Goal: Task Accomplishment & Management: Use online tool/utility

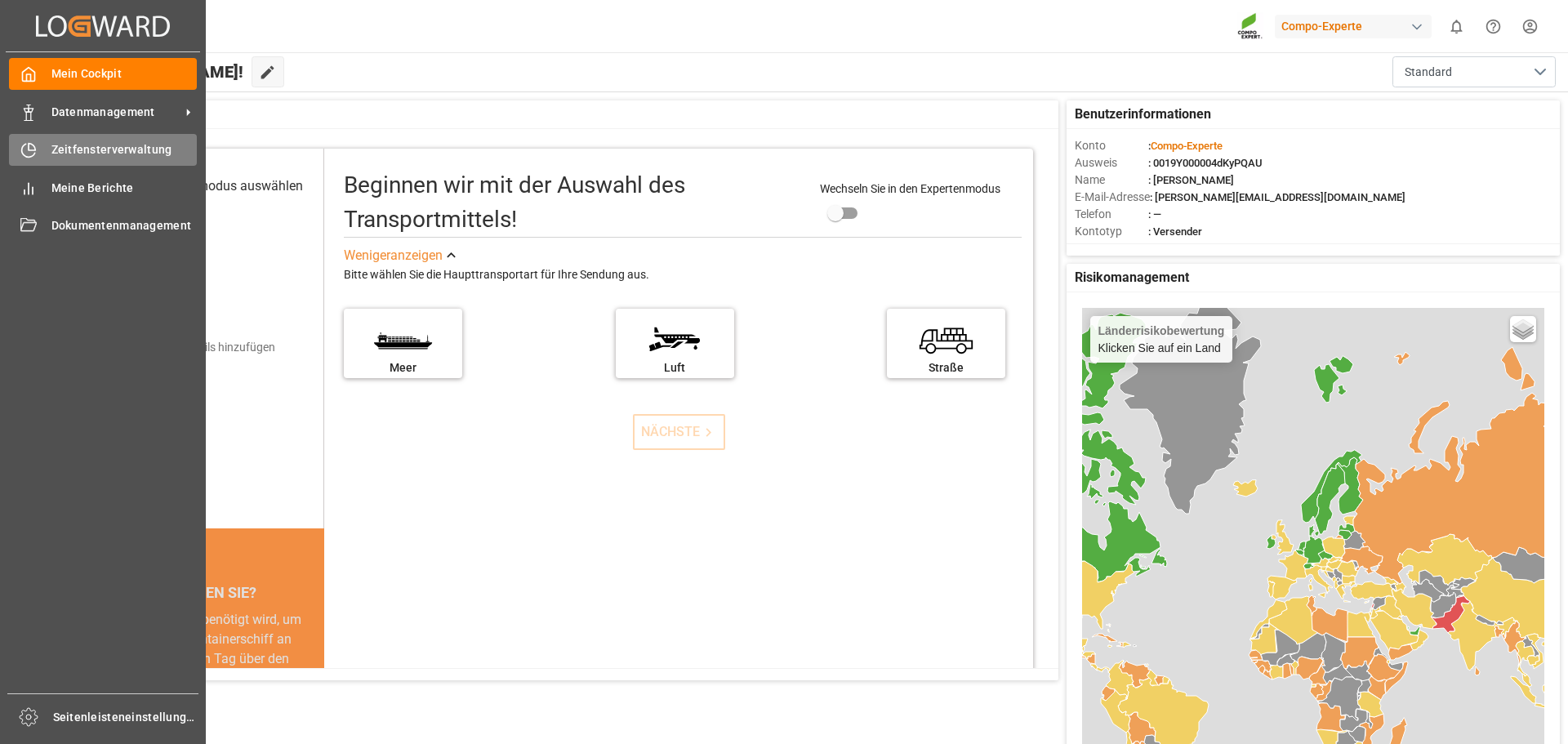
click at [146, 151] on font "Zeitfensterverwaltung" at bounding box center [112, 149] width 121 height 13
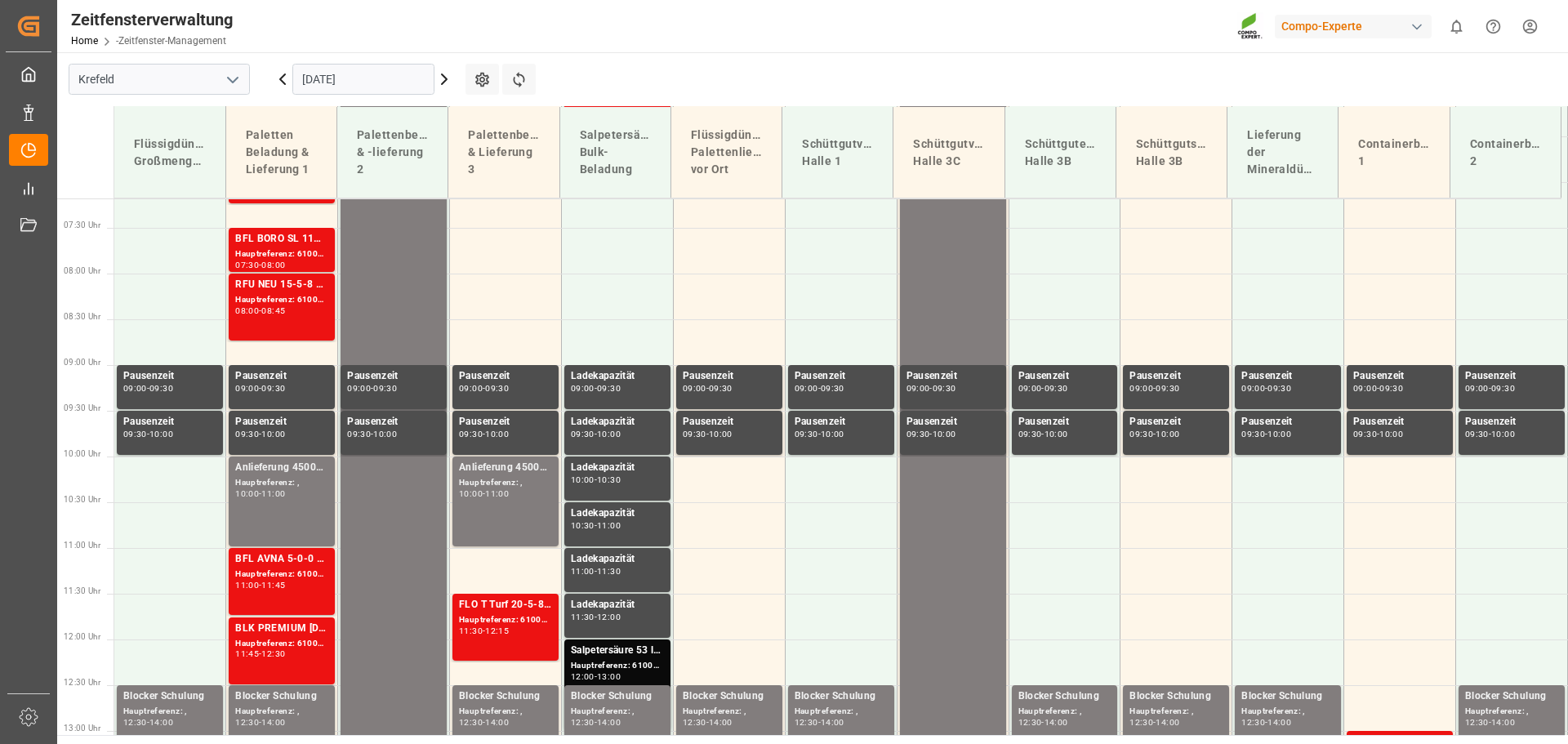
scroll to position [681, 0]
